Goal: Task Accomplishment & Management: Complete application form

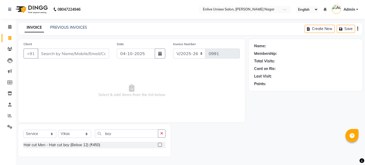
select select "145"
select select "service"
select select "84498"
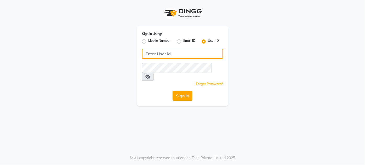
type input "enlive"
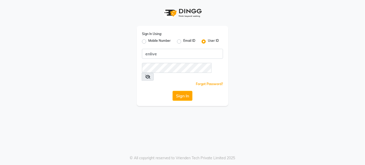
click at [183, 91] on button "Sign In" at bounding box center [182, 96] width 20 height 10
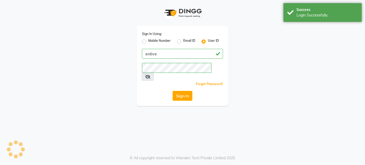
select select "service"
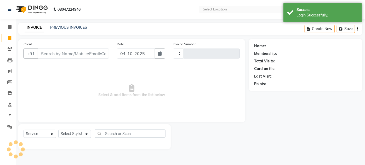
type input "0991"
select select "145"
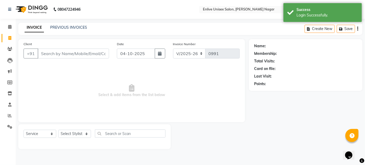
click at [155, 96] on span "Select & add items from the list below" at bounding box center [132, 91] width 216 height 52
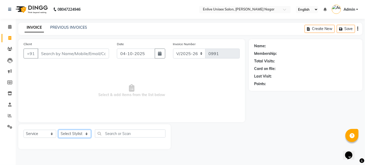
click at [85, 133] on select "Select Stylist Arti lohar Nitin Sir sameer sapna shahrukh Shubhangi Vikas Yasme…" at bounding box center [74, 134] width 33 height 8
select select "84498"
click at [58, 130] on select "Select Stylist Arti lohar Nitin Sir sameer sapna shahrukh Shubhangi Vikas Yasme…" at bounding box center [74, 134] width 33 height 8
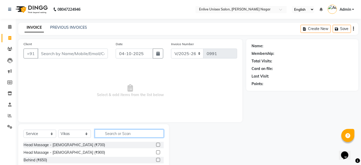
click at [120, 136] on input "text" at bounding box center [129, 134] width 69 height 8
click at [121, 137] on input "text" at bounding box center [129, 134] width 69 height 8
click at [119, 135] on input "text" at bounding box center [129, 134] width 69 height 8
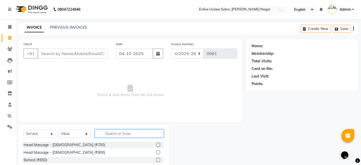
click at [119, 135] on input "text" at bounding box center [129, 134] width 69 height 8
click at [116, 144] on div "Head Massage - Male (₹700)" at bounding box center [94, 145] width 140 height 7
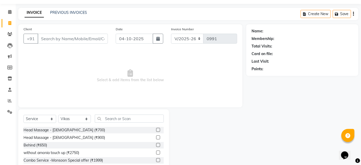
scroll to position [16, 0]
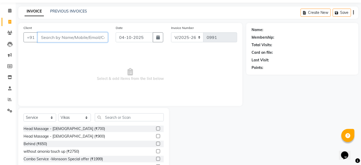
click at [80, 38] on input "Client" at bounding box center [73, 37] width 70 height 10
click at [88, 36] on input "Client" at bounding box center [73, 37] width 70 height 10
type input "8281007920"
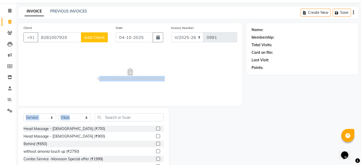
drag, startPoint x: 95, startPoint y: 98, endPoint x: 108, endPoint y: 121, distance: 27.1
click at [104, 120] on div "Client +91 8281007920 Add Client Date 04-10-2025 Invoice Number V/2025 V/2025-2…" at bounding box center [130, 104] width 232 height 162
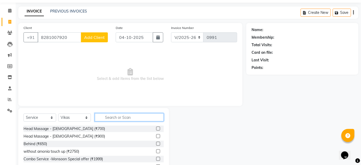
click at [113, 116] on input "text" at bounding box center [129, 117] width 69 height 8
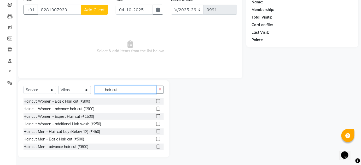
scroll to position [39, 0]
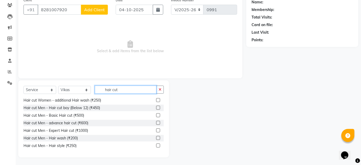
type input "hair cut"
click at [156, 121] on label at bounding box center [158, 123] width 4 height 4
click at [156, 122] on input "checkbox" at bounding box center [157, 123] width 3 height 3
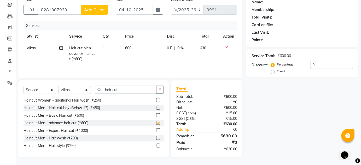
checkbox input "false"
click at [127, 88] on input "hair cut" at bounding box center [126, 90] width 62 height 8
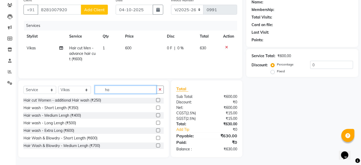
type input "h"
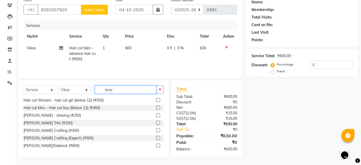
scroll to position [44, 0]
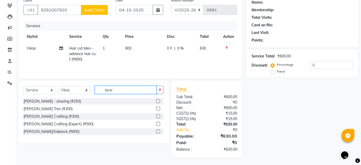
type input "bear"
click at [159, 116] on label at bounding box center [158, 116] width 4 height 4
click at [159, 116] on input "checkbox" at bounding box center [157, 116] width 3 height 3
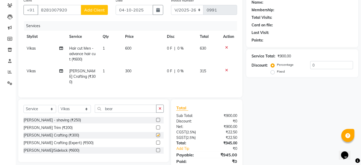
checkbox input "false"
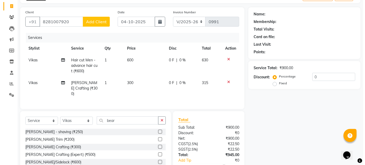
scroll to position [0, 0]
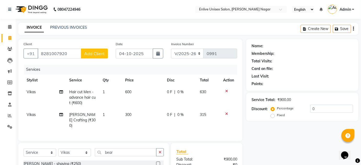
click at [100, 53] on span "Add Client" at bounding box center [94, 53] width 21 height 5
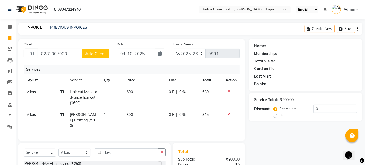
select select "22"
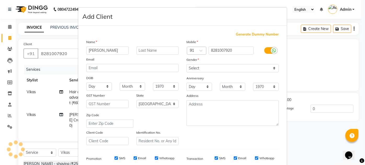
type input "kshitij"
click at [170, 49] on input "text" at bounding box center [157, 51] width 42 height 8
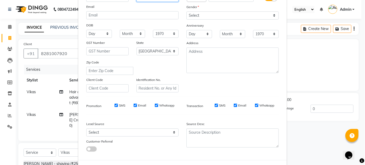
scroll to position [28, 0]
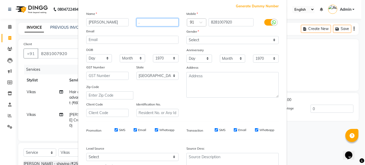
type input "."
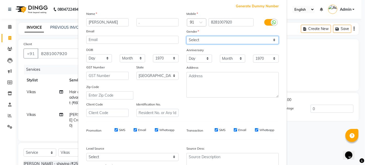
click at [271, 39] on select "Select Male Female Other Prefer Not To Say" at bounding box center [232, 40] width 92 height 8
click at [186, 36] on select "Select Male Female Other Prefer Not To Say" at bounding box center [232, 40] width 92 height 8
click at [272, 37] on select "Select Male Female Other Prefer Not To Say" at bounding box center [232, 40] width 92 height 8
select select "male"
click at [186, 36] on select "Select Male Female Other Prefer Not To Say" at bounding box center [232, 40] width 92 height 8
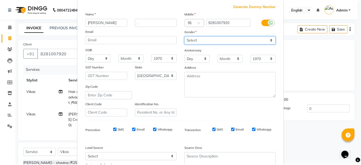
scroll to position [76, 0]
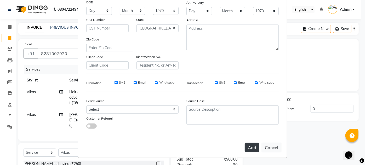
click at [251, 147] on button "Add" at bounding box center [252, 147] width 15 height 9
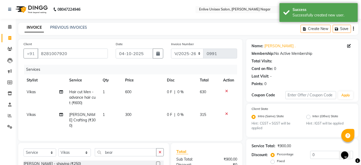
scroll to position [24, 0]
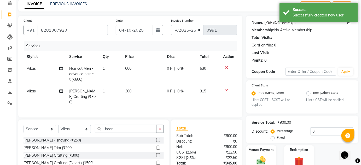
click at [271, 21] on link "Kshitij ." at bounding box center [279, 22] width 31 height 5
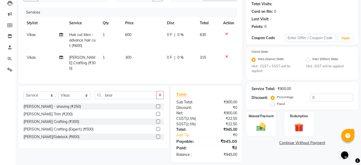
scroll to position [61, 0]
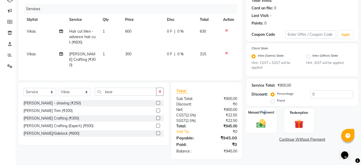
click at [266, 114] on label "Manual Payment" at bounding box center [261, 112] width 26 height 5
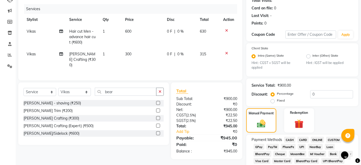
click at [318, 140] on span "ONLINE" at bounding box center [318, 140] width 14 height 6
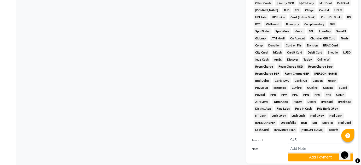
scroll to position [263, 0]
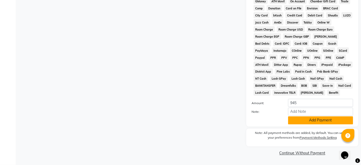
click at [320, 122] on button "Add Payment" at bounding box center [320, 121] width 65 height 8
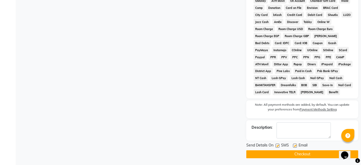
click at [324, 156] on button "Checkout" at bounding box center [302, 155] width 112 height 8
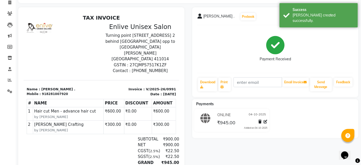
scroll to position [27, 0]
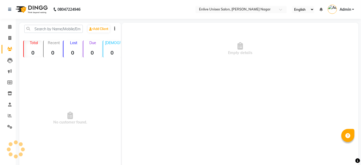
select select "en"
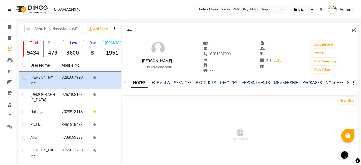
click at [153, 59] on div "[PERSON_NAME] ." at bounding box center [158, 60] width 32 height 5
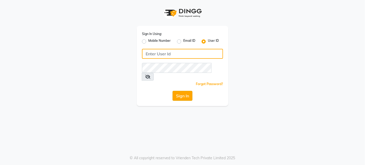
type input "enlive"
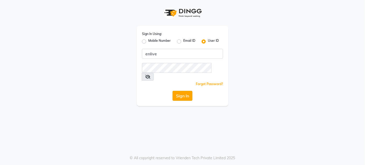
click at [185, 91] on button "Sign In" at bounding box center [182, 96] width 20 height 10
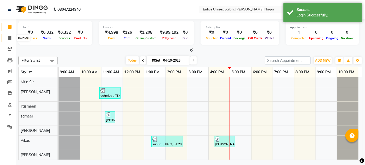
click at [10, 37] on icon at bounding box center [9, 38] width 3 height 4
select select "145"
select select "service"
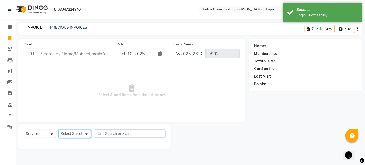
click at [85, 134] on select "Select Stylist [PERSON_NAME] Nitin Sir sameer [PERSON_NAME] [PERSON_NAME] [PERS…" at bounding box center [74, 134] width 33 height 8
select select "84222"
click at [58, 130] on select "Select Stylist [PERSON_NAME] Nitin Sir sameer [PERSON_NAME] [PERSON_NAME] [PERS…" at bounding box center [74, 134] width 33 height 8
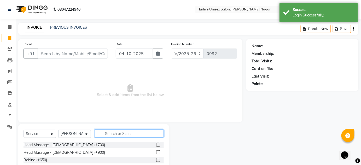
click at [119, 132] on input "text" at bounding box center [129, 134] width 69 height 8
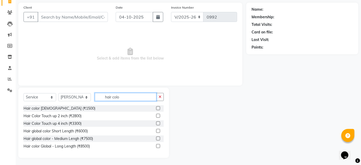
scroll to position [37, 0]
type input "hair colo"
click at [157, 145] on label at bounding box center [158, 146] width 4 height 4
click at [157, 145] on input "checkbox" at bounding box center [157, 145] width 3 height 3
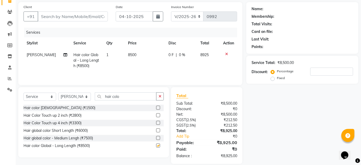
checkbox input "false"
click at [125, 93] on input "hair colo" at bounding box center [126, 97] width 62 height 8
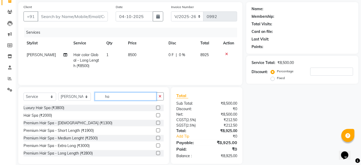
type input "h"
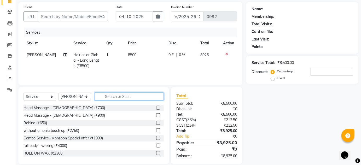
type input "h"
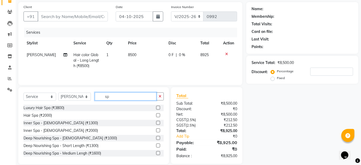
type input "s"
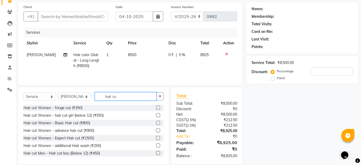
type input "hair cu"
click at [250, 103] on div "Name: Membership: Total Visits: Card on file: Last Visit: Points: Service Total…" at bounding box center [304, 83] width 116 height 162
click at [156, 123] on label at bounding box center [158, 123] width 4 height 4
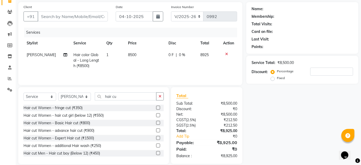
click at [156, 123] on input "checkbox" at bounding box center [157, 123] width 3 height 3
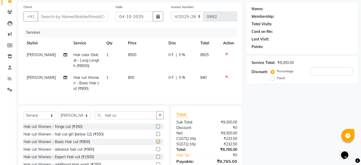
checkbox input "false"
drag, startPoint x: 132, startPoint y: 119, endPoint x: 0, endPoint y: 72, distance: 140.2
click at [0, 90] on app-home "08047224946 Select Location × Enlive Unisex Salon, Viman Nagar English ENGLISH …" at bounding box center [180, 77] width 361 height 228
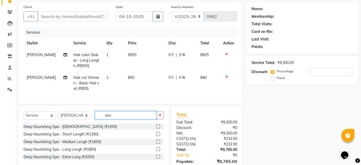
type input "dee"
click at [158, 151] on label at bounding box center [158, 149] width 4 height 4
click at [158, 151] on input "checkbox" at bounding box center [157, 149] width 3 height 3
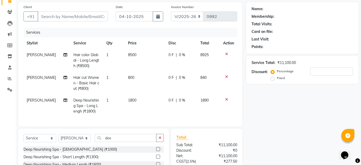
checkbox input "false"
click at [317, 70] on input "number" at bounding box center [331, 72] width 43 height 8
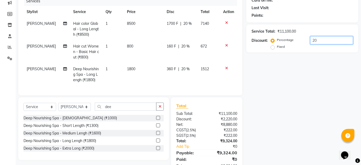
scroll to position [89, 0]
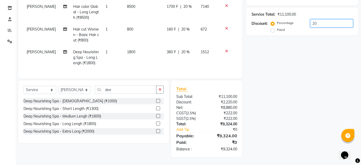
type input "20"
click at [182, 49] on span "20 %" at bounding box center [185, 51] width 8 height 5
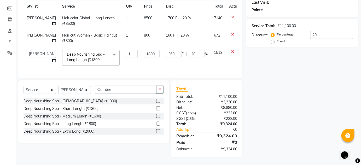
scroll to position [77, 0]
drag, startPoint x: 144, startPoint y: 42, endPoint x: 122, endPoint y: 38, distance: 22.7
click at [128, 37] on tbody "Arti lohar Hair color Global - Long Length (₹8500) 1 8500 1700 F | 20 % 7140 Ar…" at bounding box center [134, 40] width 220 height 57
type input "10"
click at [261, 83] on div "Name: Membership: Total Visits: Card on file: Last Visit: Points: Service Total…" at bounding box center [304, 61] width 116 height 192
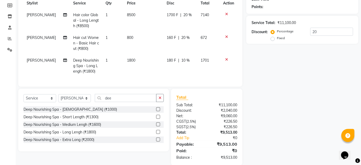
click at [180, 59] on div "180 F | 10 %" at bounding box center [181, 60] width 28 height 5
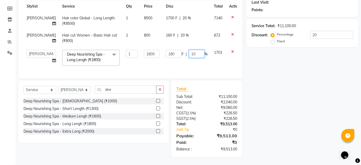
drag, startPoint x: 189, startPoint y: 53, endPoint x: 95, endPoint y: 22, distance: 98.4
click at [104, 24] on tbody "Arti lohar Hair color Global - Long Length (₹8500) 1 8500 1700 F | 20 % 7140 Ar…" at bounding box center [134, 40] width 220 height 57
type input "9"
click at [277, 90] on div "Name: Membership: Total Visits: Card on file: Last Visit: Points: Service Total…" at bounding box center [304, 61] width 116 height 192
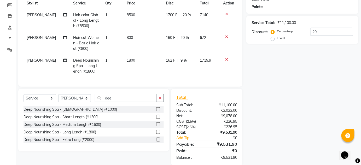
click at [182, 61] on span "9 %" at bounding box center [184, 60] width 6 height 5
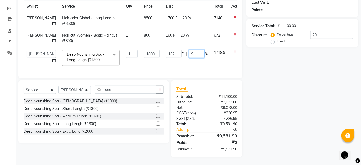
click at [179, 37] on tbody "Arti lohar Hair color Global - Long Length (₹8500) 1 8500 1700 F | 20 % 7140 Ar…" at bounding box center [135, 40] width 222 height 57
type input "12"
click at [276, 143] on div "Name: Membership: Total Visits: Card on file: Last Visit: Points: Service Total…" at bounding box center [304, 61] width 116 height 192
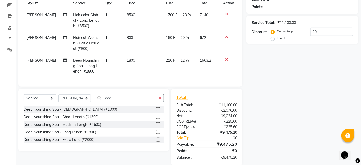
click at [184, 60] on span "12 %" at bounding box center [185, 60] width 8 height 5
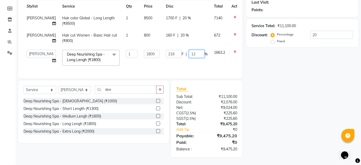
click at [189, 53] on input "12" at bounding box center [197, 54] width 16 height 8
type input "11"
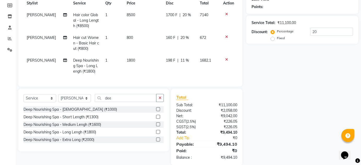
click at [302, 91] on div "Name: Membership: Total Visits: Card on file: Last Visit: Points: Service Total…" at bounding box center [304, 64] width 116 height 204
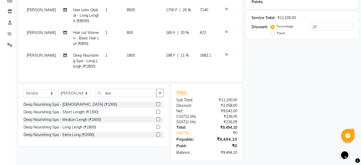
scroll to position [89, 0]
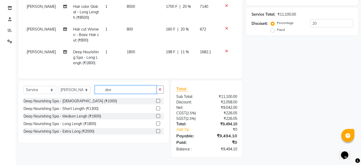
drag, startPoint x: 98, startPoint y: 86, endPoint x: 14, endPoint y: 77, distance: 84.6
click at [14, 78] on div "Client +91 Date 04-10-2025 Invoice Number V/2025 V/2025-26 0992 Services Stylis…" at bounding box center [130, 56] width 232 height 204
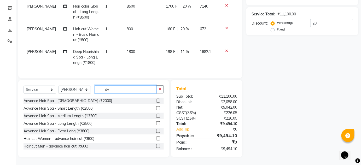
type input "dv"
click at [156, 139] on label at bounding box center [158, 139] width 4 height 4
click at [156, 139] on input "checkbox" at bounding box center [157, 138] width 3 height 3
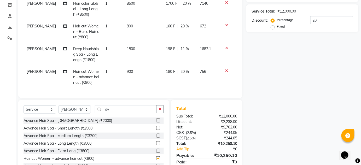
checkbox input "false"
click at [227, 24] on icon at bounding box center [226, 26] width 3 height 4
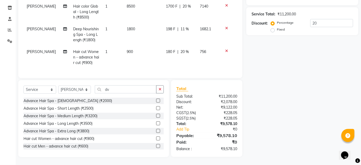
click at [185, 28] on span "11 %" at bounding box center [185, 28] width 8 height 5
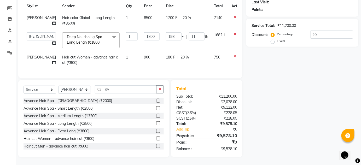
scroll to position [77, 0]
drag, startPoint x: 187, startPoint y: 32, endPoint x: 153, endPoint y: 34, distance: 34.3
click at [166, 36] on div "198 F | 11 %" at bounding box center [187, 36] width 42 height 8
type input "10"
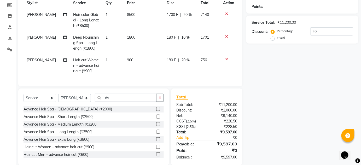
click at [274, 89] on div "Name: Membership: Total Visits: Card on file: Last Visit: Points: Service Total…" at bounding box center [304, 64] width 116 height 204
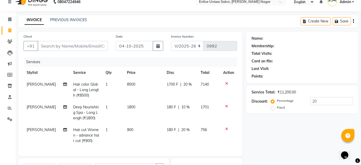
scroll to position [0, 0]
